Goal: Task Accomplishment & Management: Manage account settings

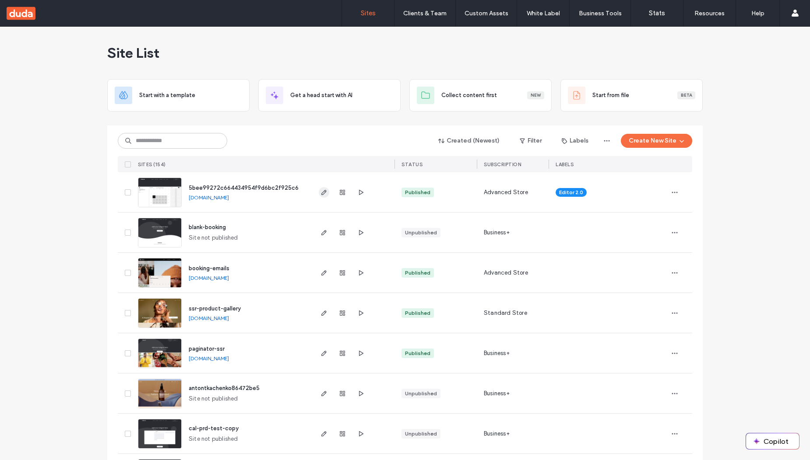
click at [321, 192] on use "button" at bounding box center [323, 192] width 5 height 5
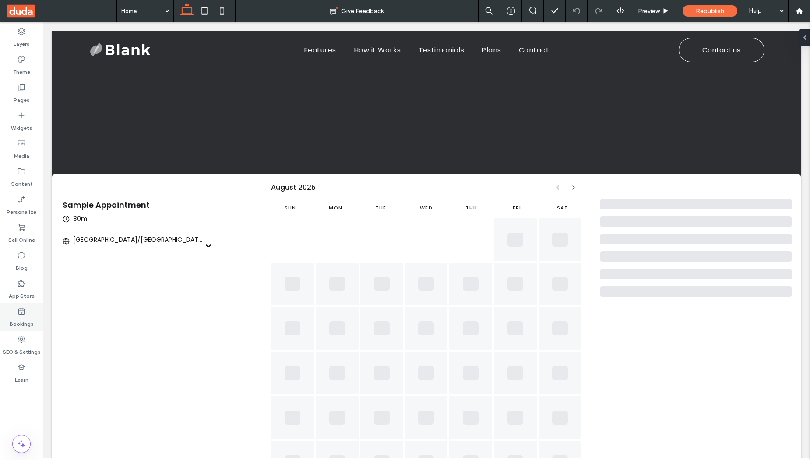
click at [24, 319] on label "Bookings" at bounding box center [22, 322] width 24 height 12
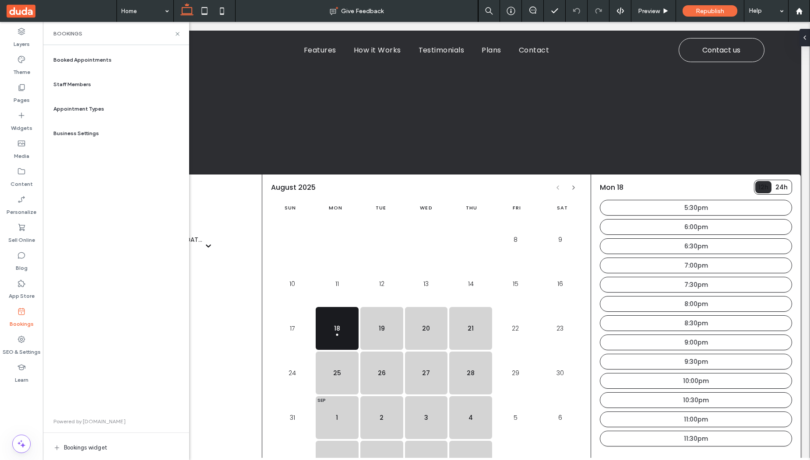
click at [82, 84] on span "Staff Members" at bounding box center [72, 85] width 38 height 8
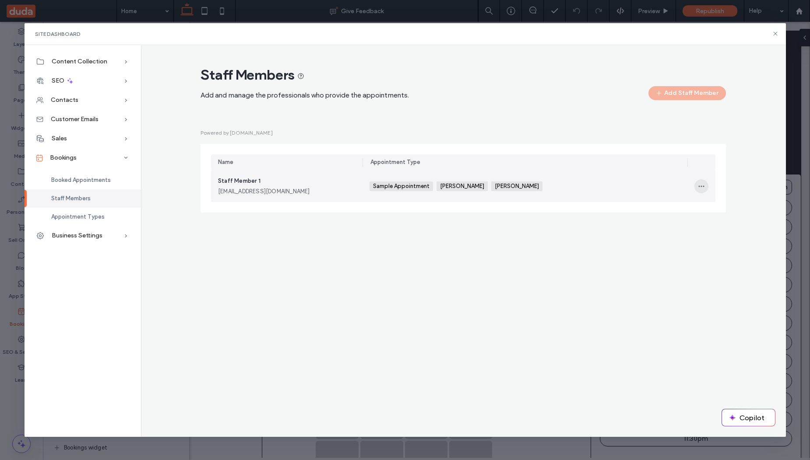
click at [704, 186] on icon "button" at bounding box center [700, 186] width 7 height 7
click at [611, 182] on div "Sample Appointment [PERSON_NAME] +0 Sample Appointment [PERSON_NAME] +0" at bounding box center [524, 187] width 311 height 32
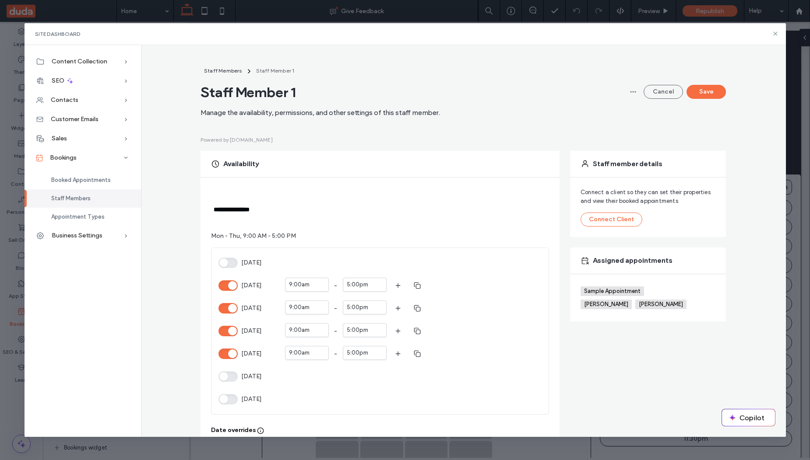
click at [163, 226] on div "**********" at bounding box center [463, 407] width 631 height 683
click at [218, 67] on span "Staff Members" at bounding box center [223, 70] width 38 height 7
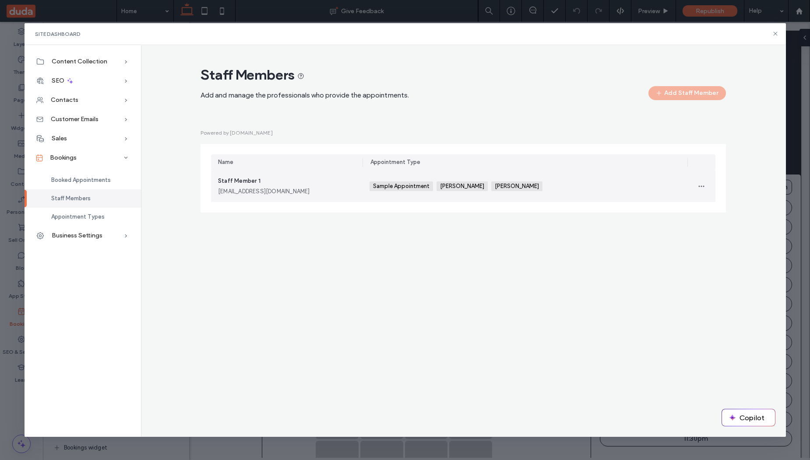
click at [552, 193] on div "Sample Appointment [PERSON_NAME] +0 Sample Appointment [PERSON_NAME] +0" at bounding box center [524, 187] width 311 height 32
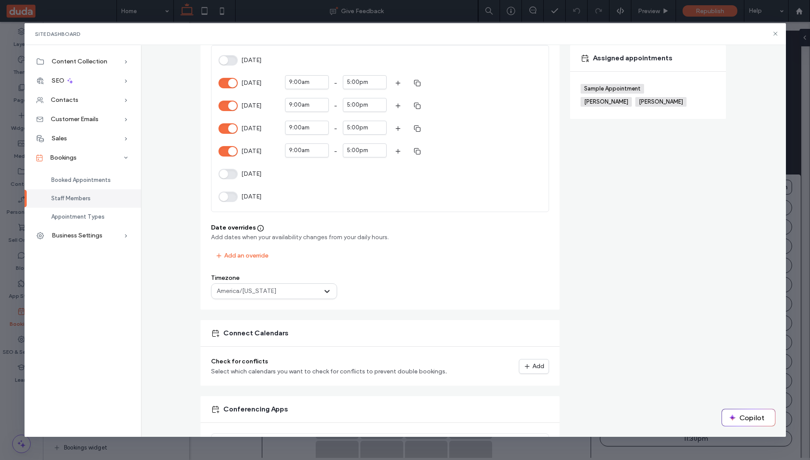
scroll to position [105, 0]
